Goal: Check status

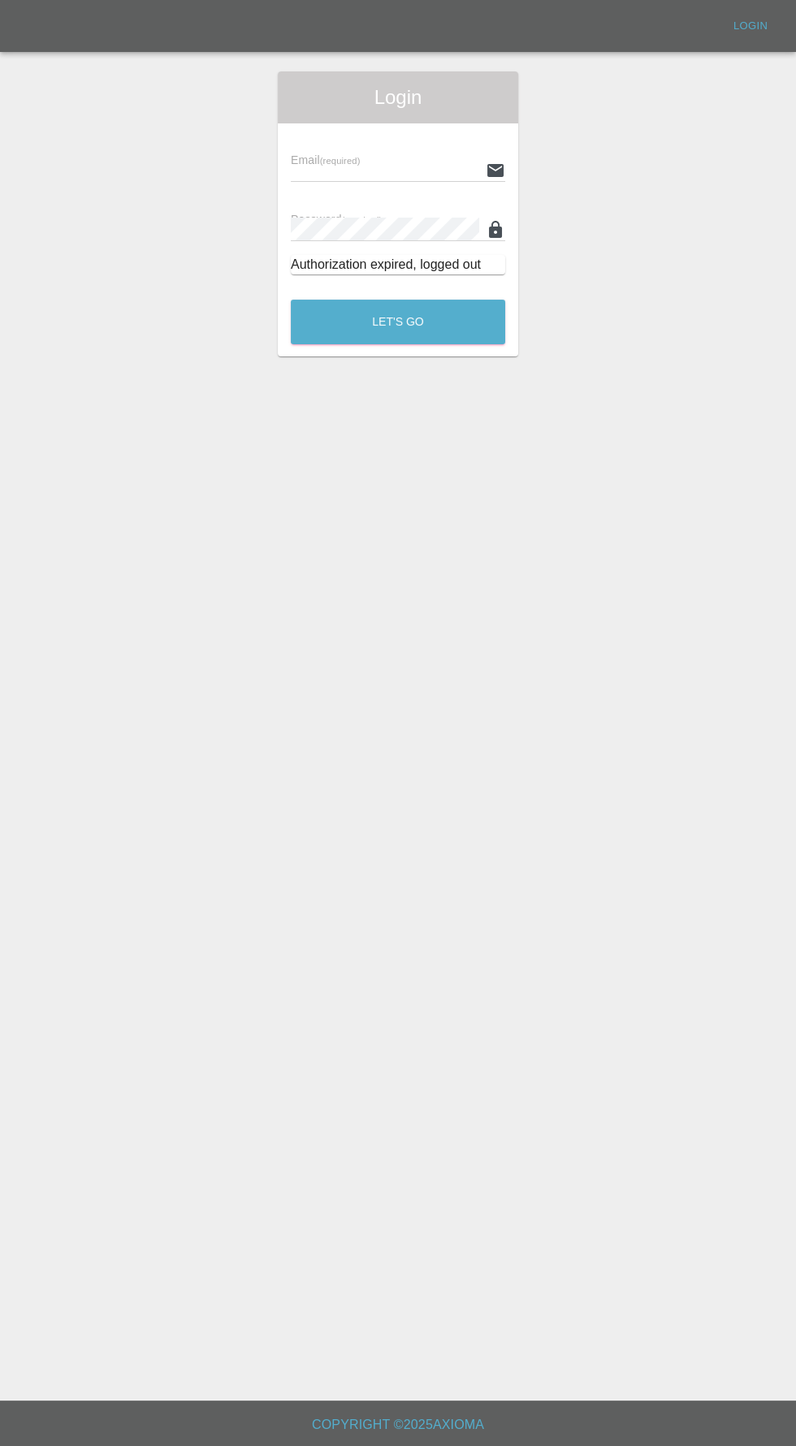
click at [352, 170] on input "text" at bounding box center [385, 170] width 188 height 24
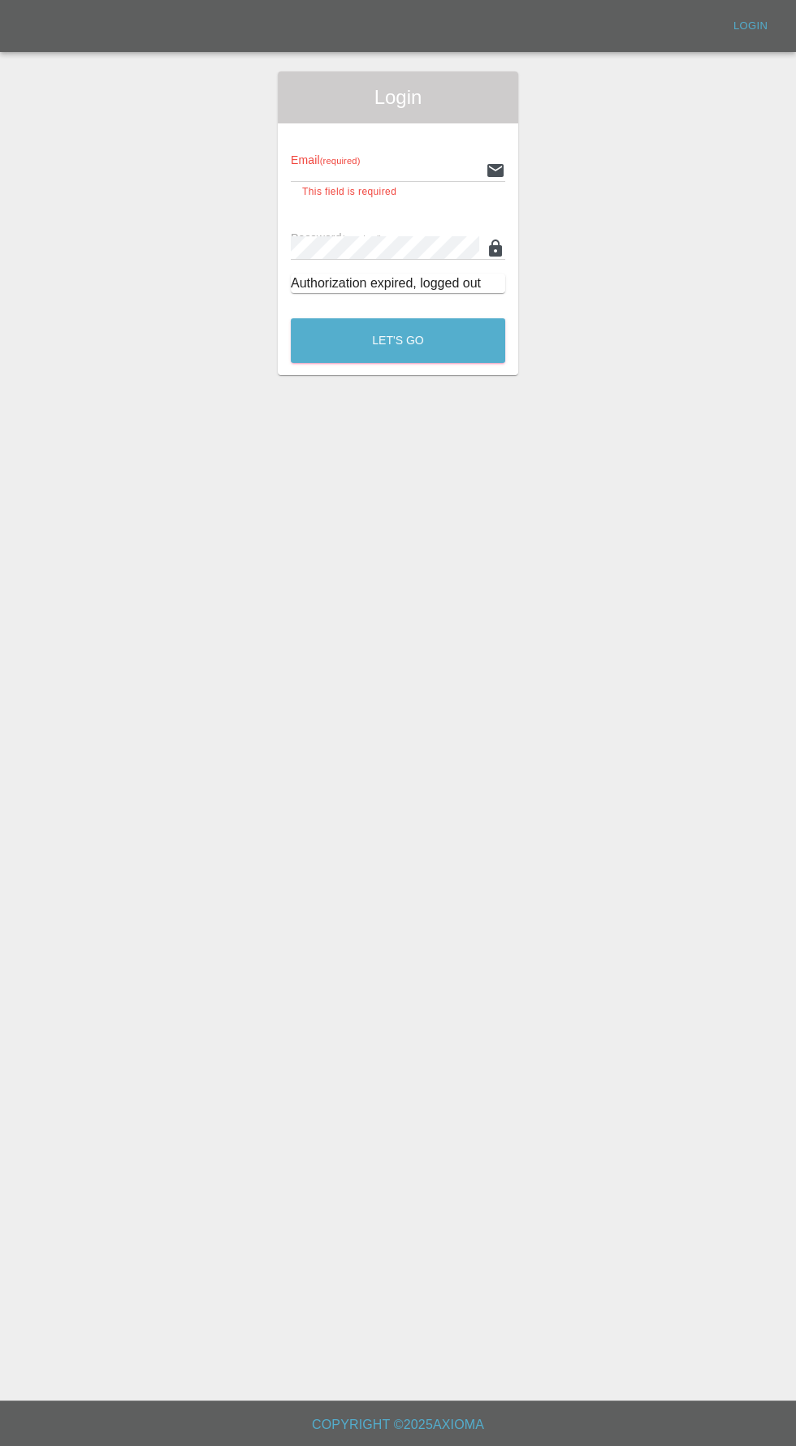
type input "[EMAIL_ADDRESS][DOMAIN_NAME]"
click at [291, 318] on button "Let's Go" at bounding box center [398, 340] width 214 height 45
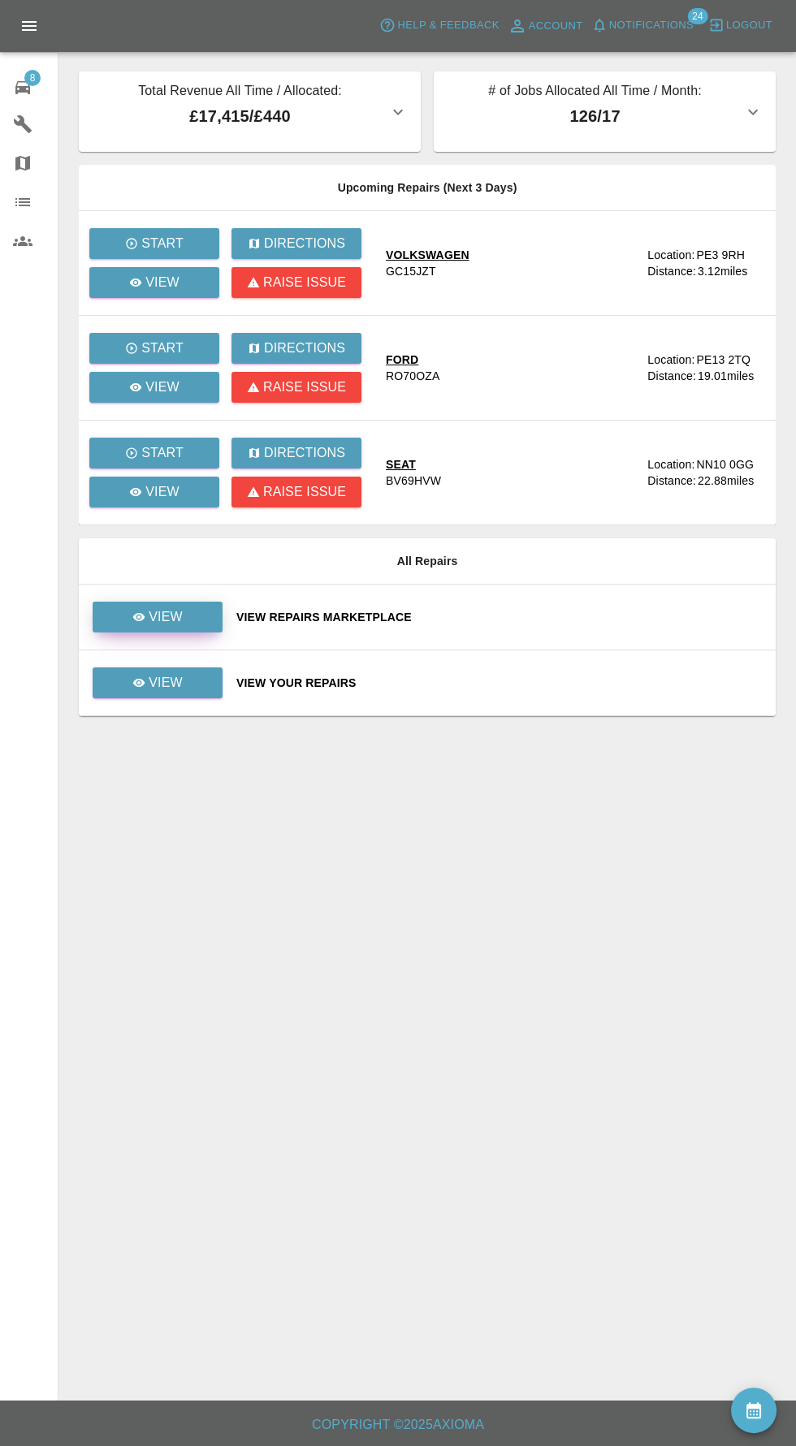
click at [179, 602] on link "View" at bounding box center [158, 617] width 130 height 31
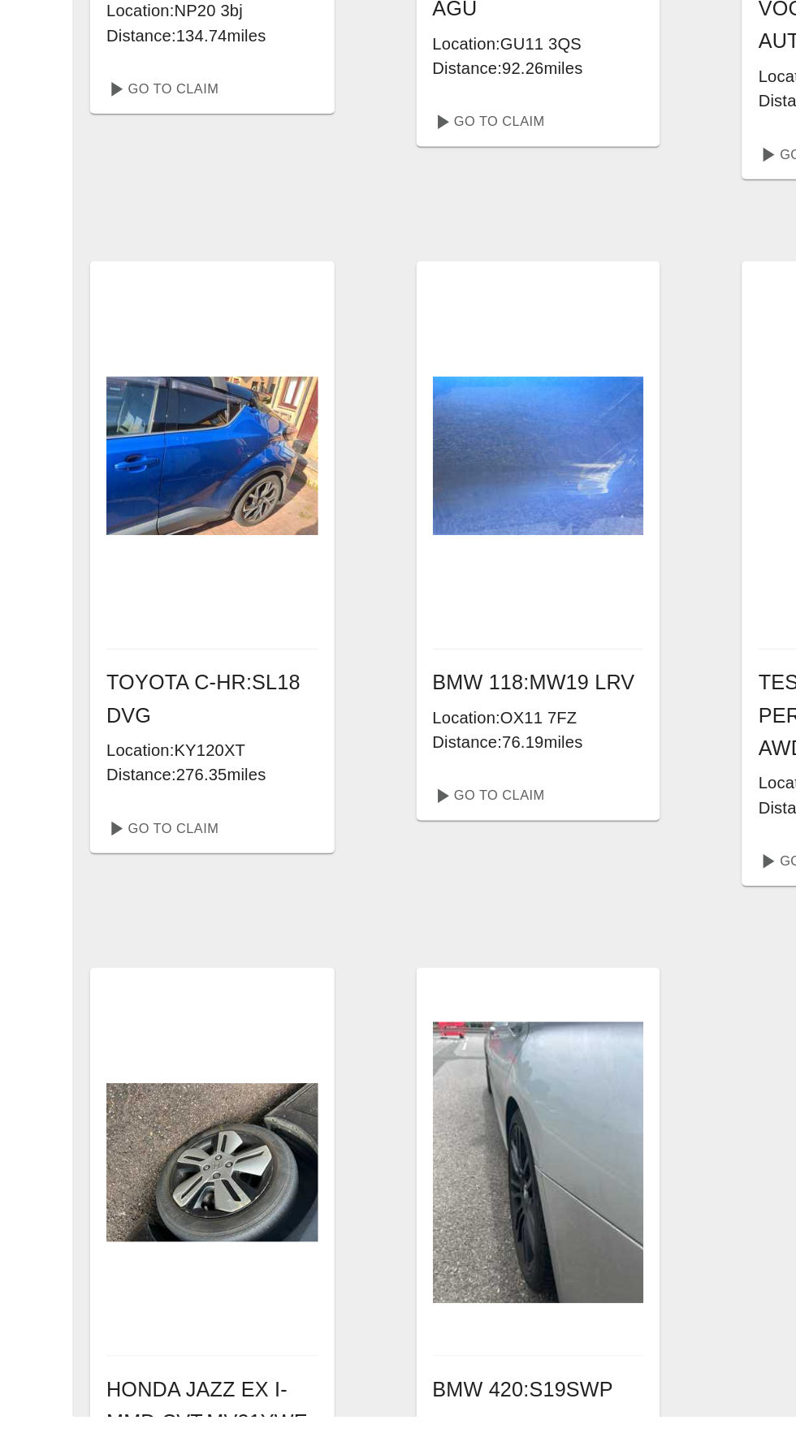
scroll to position [192, 0]
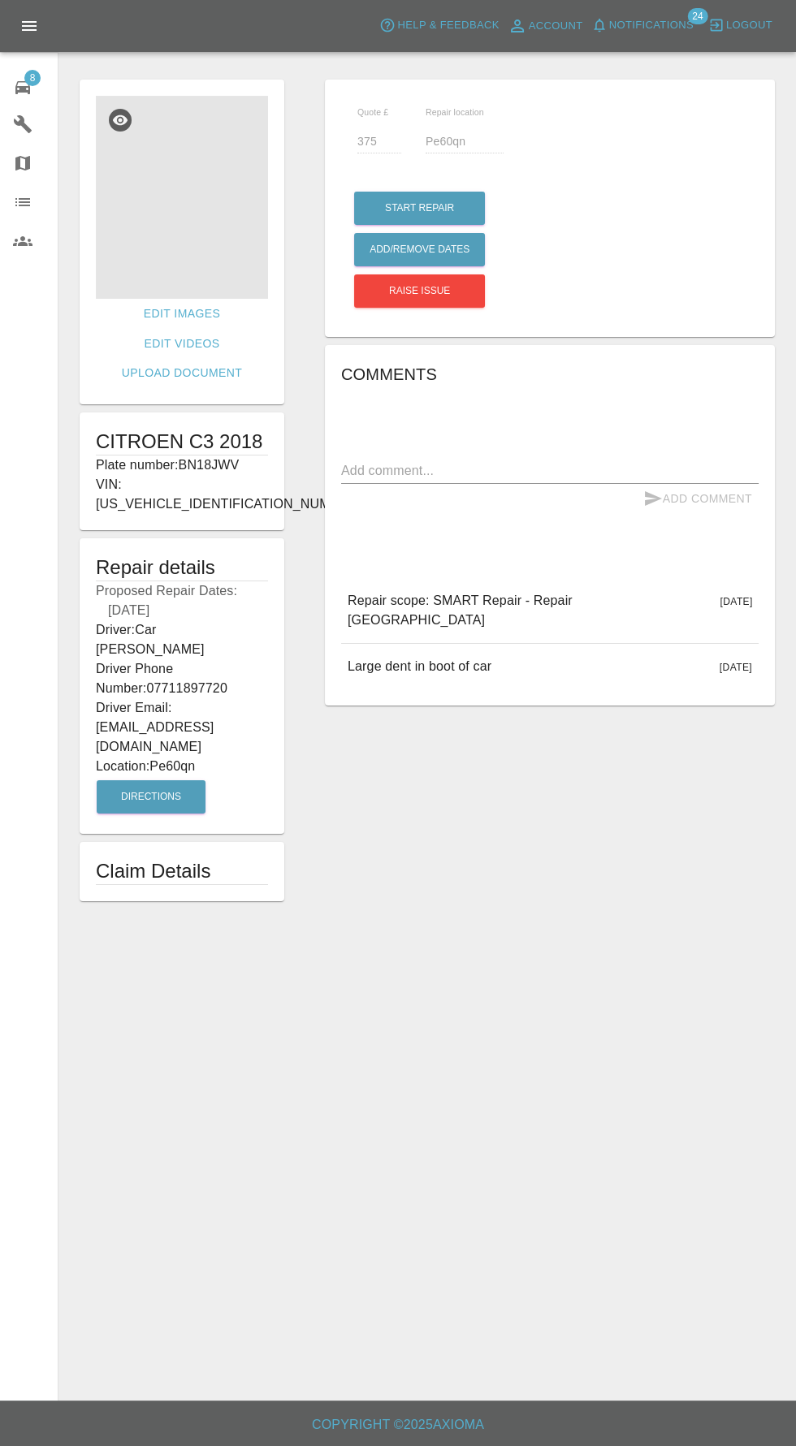
click at [171, 231] on img at bounding box center [182, 197] width 172 height 203
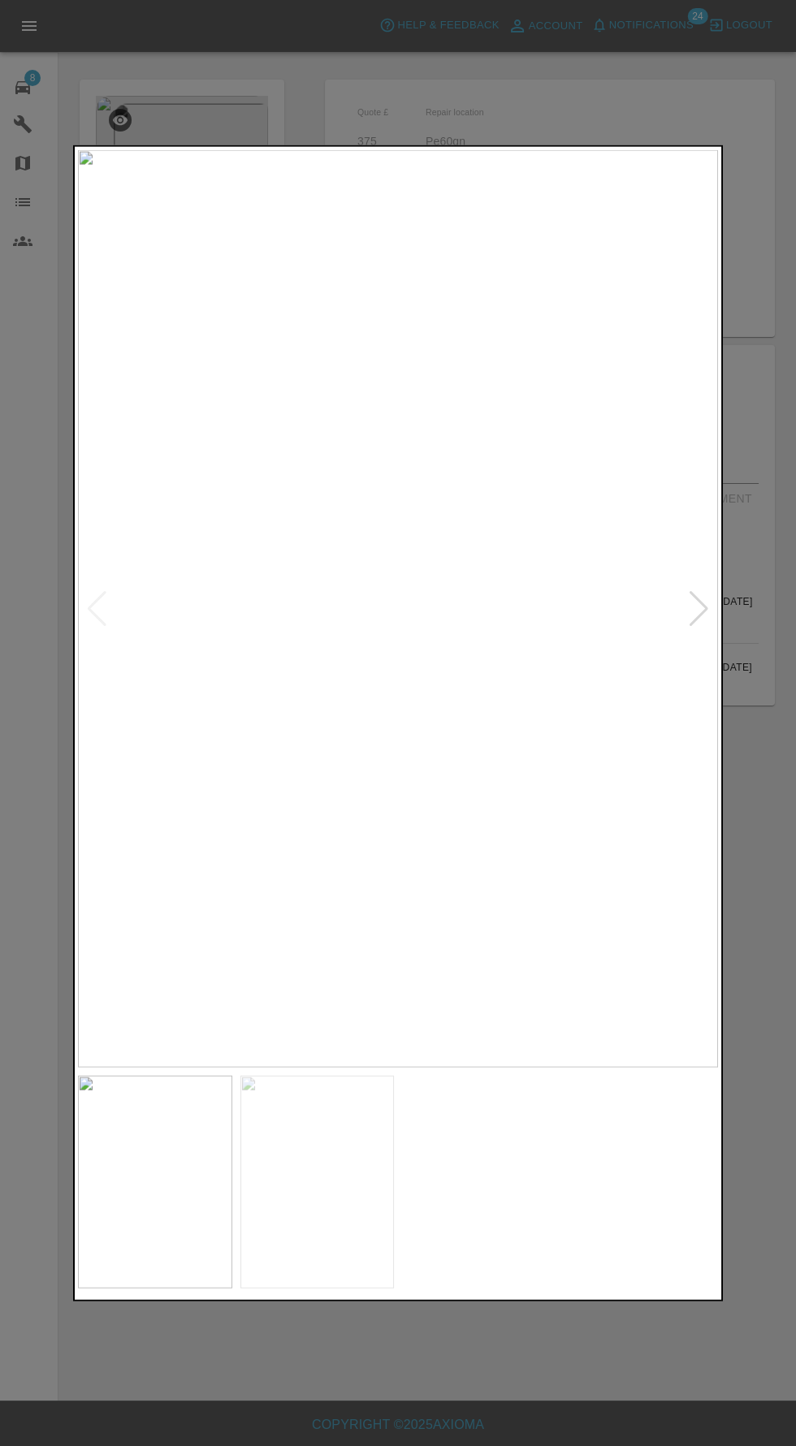
click at [277, 1195] on img at bounding box center [317, 1182] width 154 height 214
click at [154, 1207] on img at bounding box center [155, 1182] width 154 height 214
click at [294, 1369] on div at bounding box center [398, 723] width 796 height 1446
